Goal: Task Accomplishment & Management: Complete application form

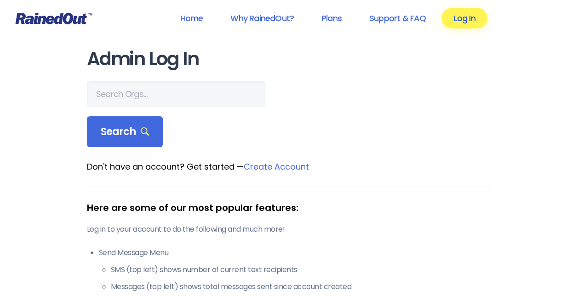
click at [464, 17] on link "Log In" at bounding box center [465, 18] width 46 height 21
click at [485, 17] on link "Log In" at bounding box center [465, 18] width 46 height 21
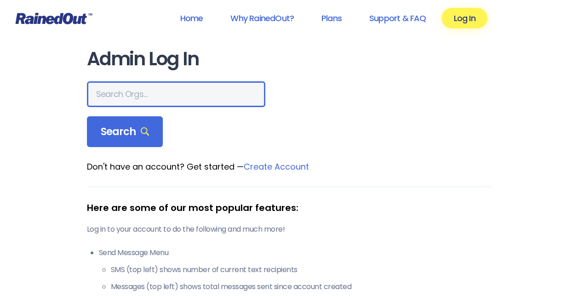
click at [137, 99] on input "text" at bounding box center [176, 94] width 179 height 26
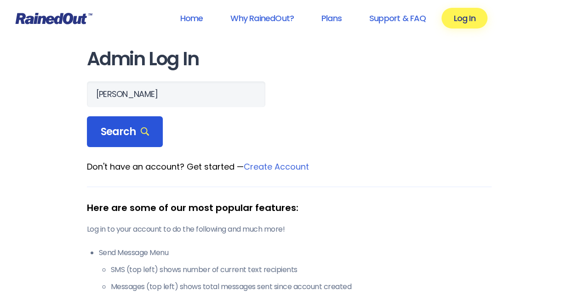
click at [122, 135] on span "Search" at bounding box center [125, 132] width 49 height 13
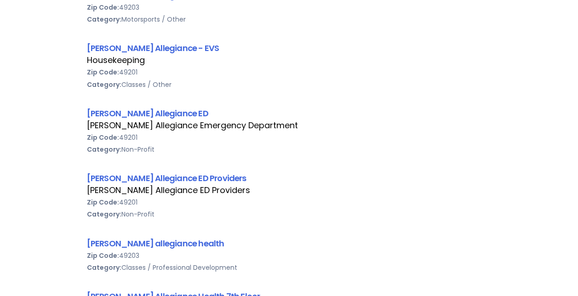
scroll to position [255, 0]
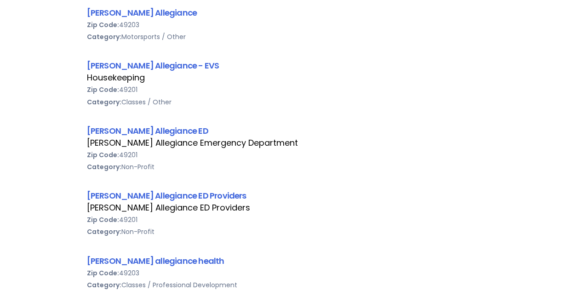
click at [221, 193] on div "[PERSON_NAME] Allegiance ED Providers" at bounding box center [289, 196] width 405 height 12
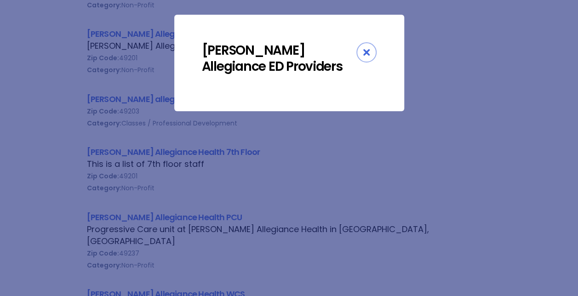
scroll to position [424, 0]
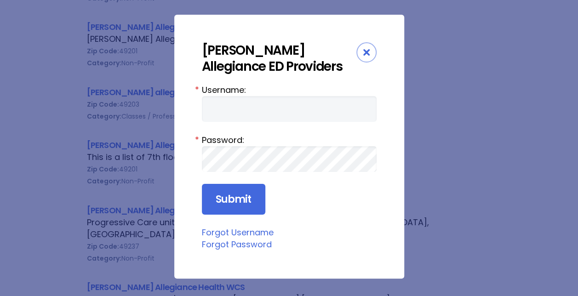
click at [370, 50] on div "Close" at bounding box center [367, 52] width 20 height 20
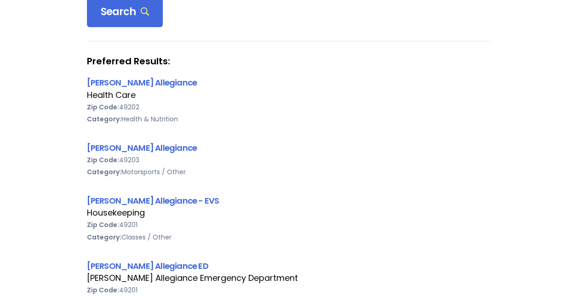
scroll to position [0, 0]
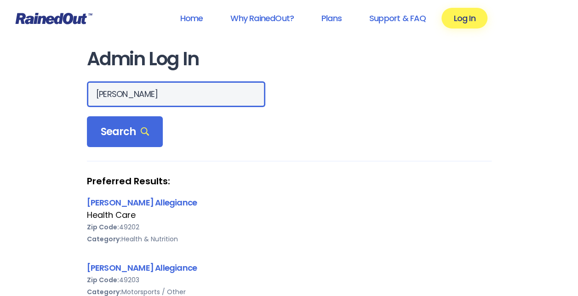
click at [163, 88] on input "[PERSON_NAME]" at bounding box center [176, 94] width 179 height 26
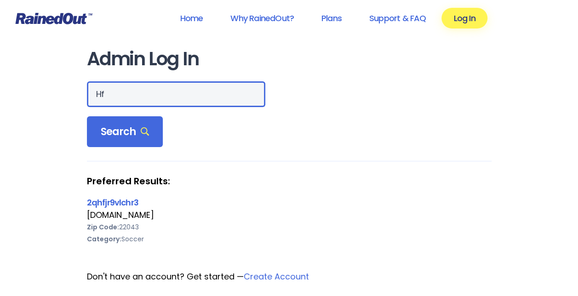
type input "H"
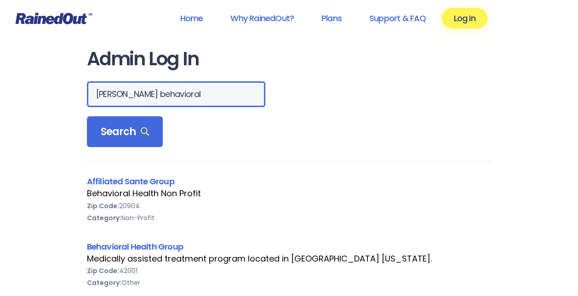
click at [181, 93] on input "[PERSON_NAME] behavioral" at bounding box center [176, 94] width 179 height 26
type input "HFAH"
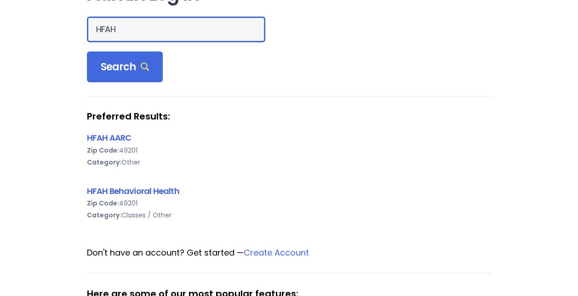
scroll to position [65, 0]
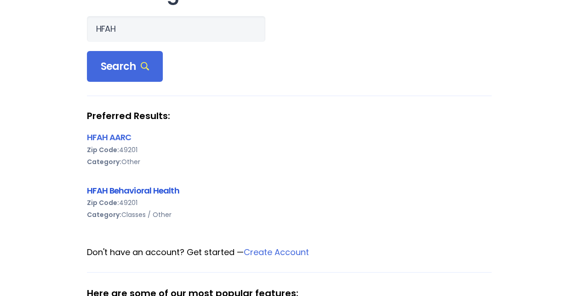
click at [154, 191] on link "HFAH Behavioral Health" at bounding box center [133, 191] width 93 height 12
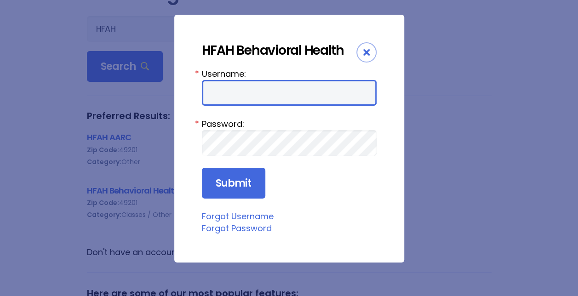
click at [245, 94] on input "Username:" at bounding box center [289, 93] width 175 height 26
type input "Nhuebn1"
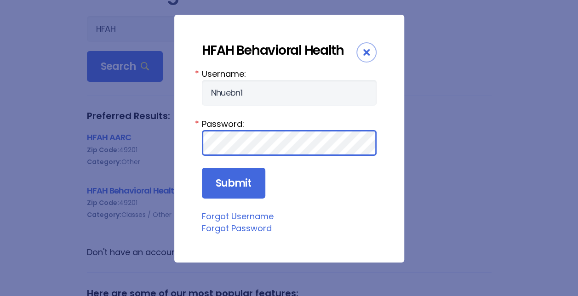
click at [202, 168] on input "Submit" at bounding box center [234, 183] width 64 height 31
